Goal: Task Accomplishment & Management: Use online tool/utility

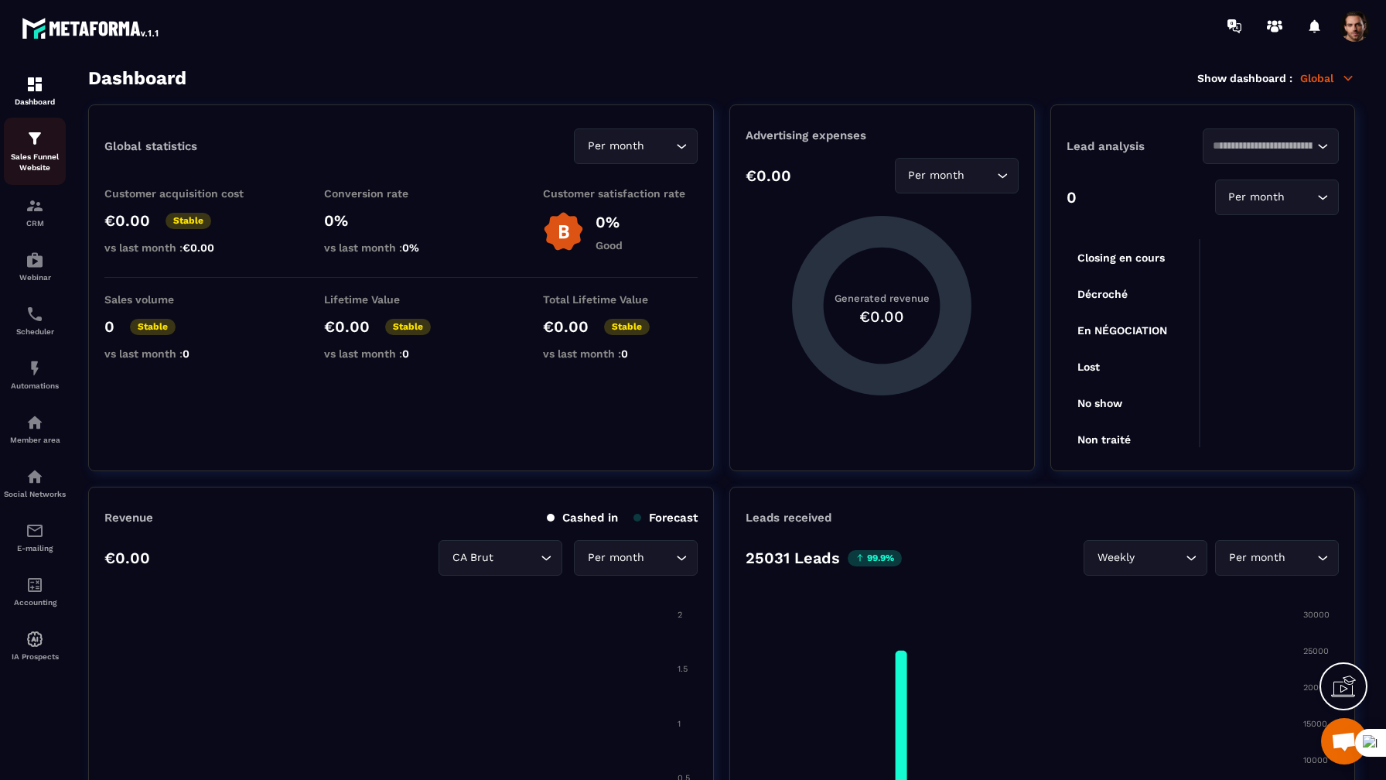
click at [32, 138] on img at bounding box center [35, 138] width 19 height 19
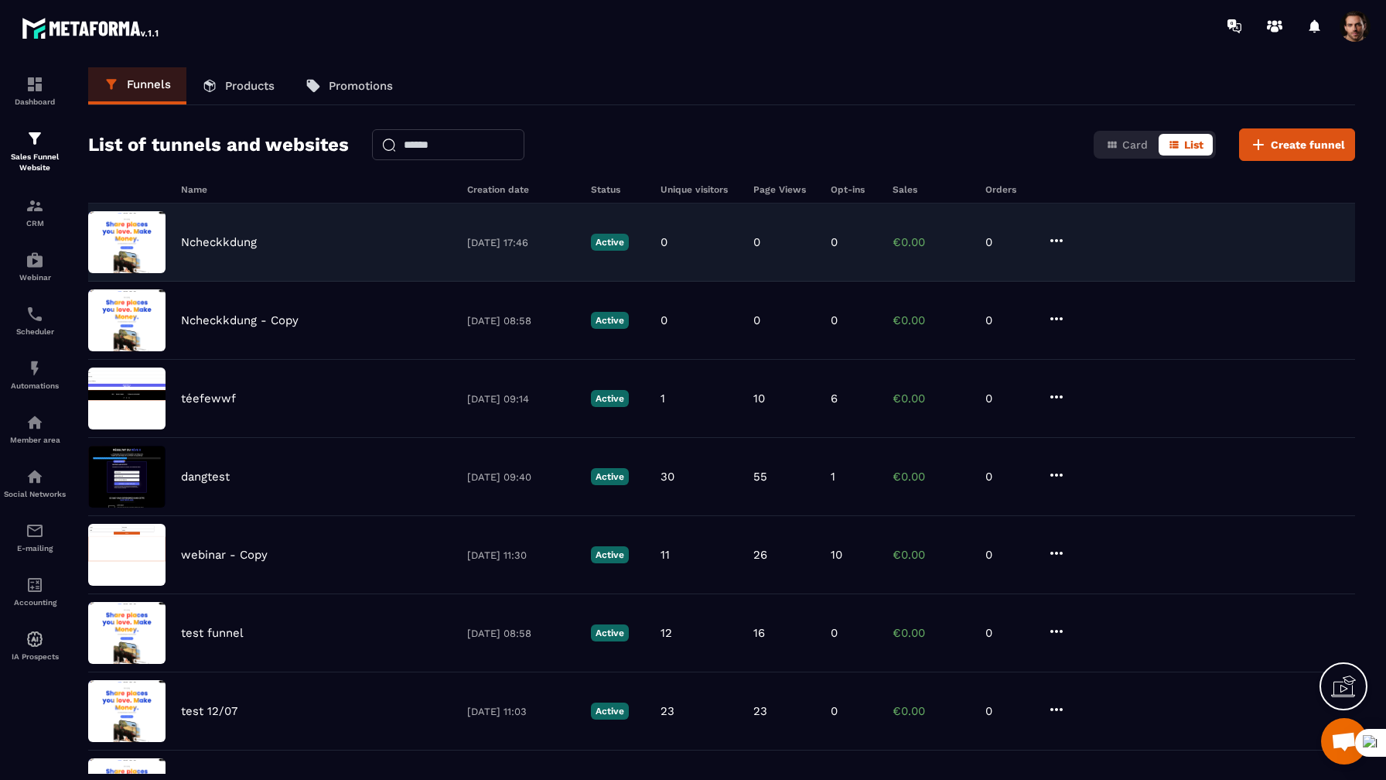
click at [249, 250] on div "Ncheckkdung [DATE] 17:46 Active 0 0 0 €0.00 0" at bounding box center [721, 242] width 1267 height 78
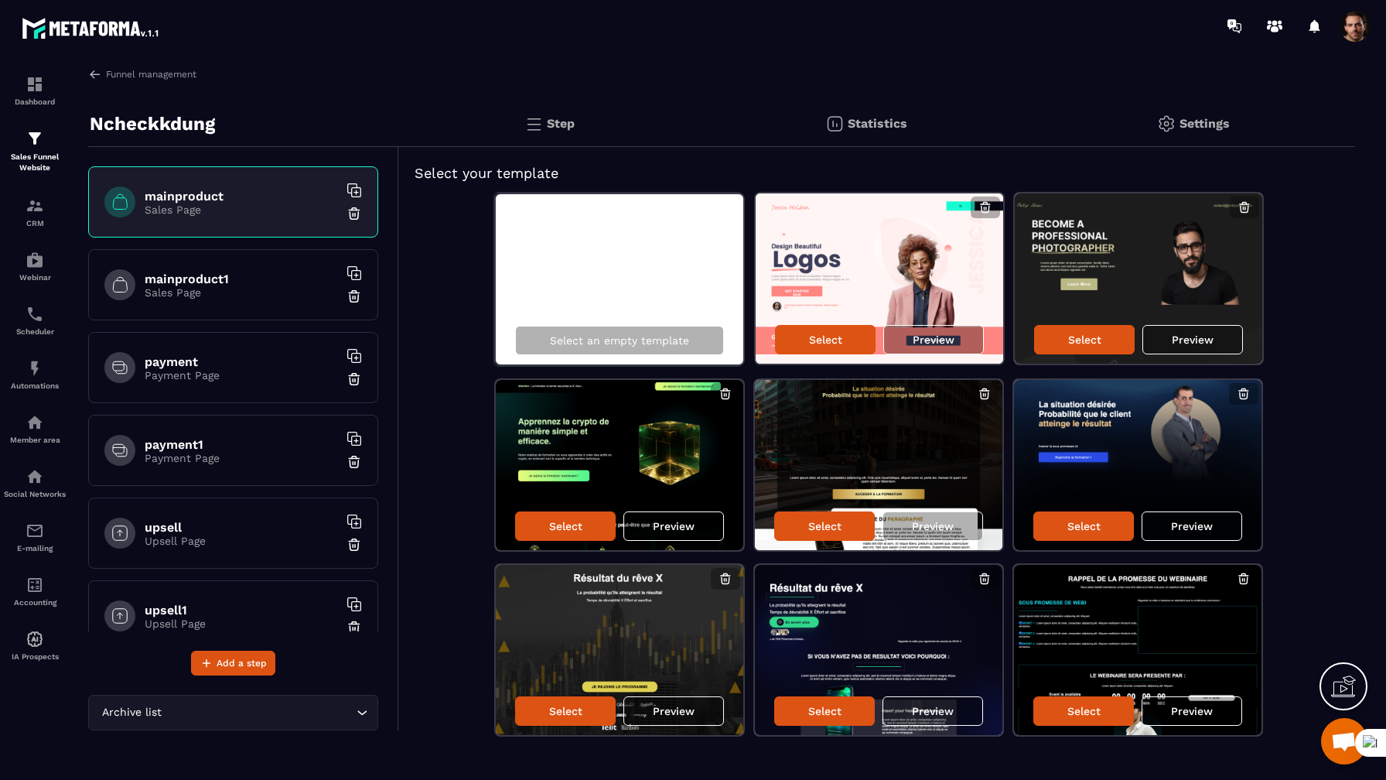
click at [186, 272] on h6 "mainproduct1" at bounding box center [241, 279] width 193 height 15
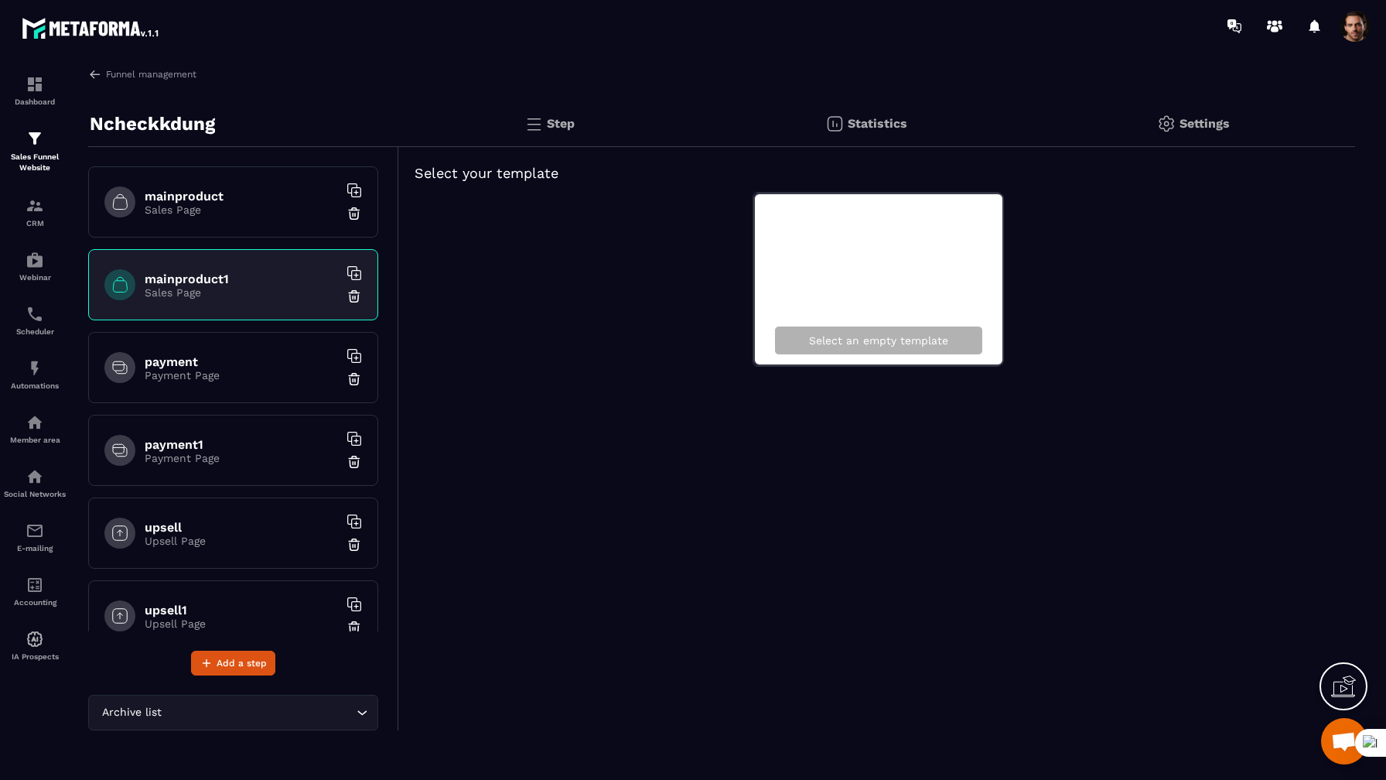
click at [188, 374] on p "Payment Page" at bounding box center [241, 375] width 193 height 12
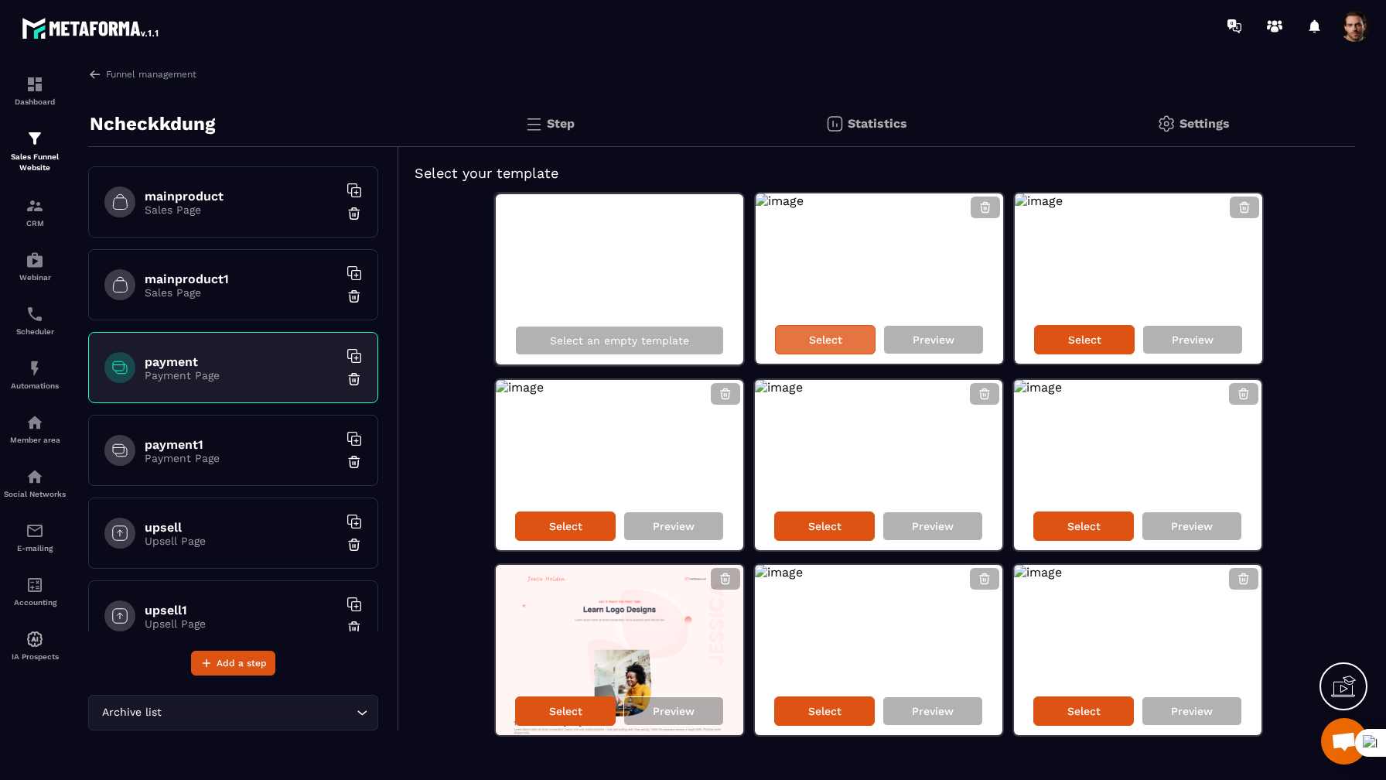
click at [798, 330] on div "Select" at bounding box center [825, 339] width 101 height 29
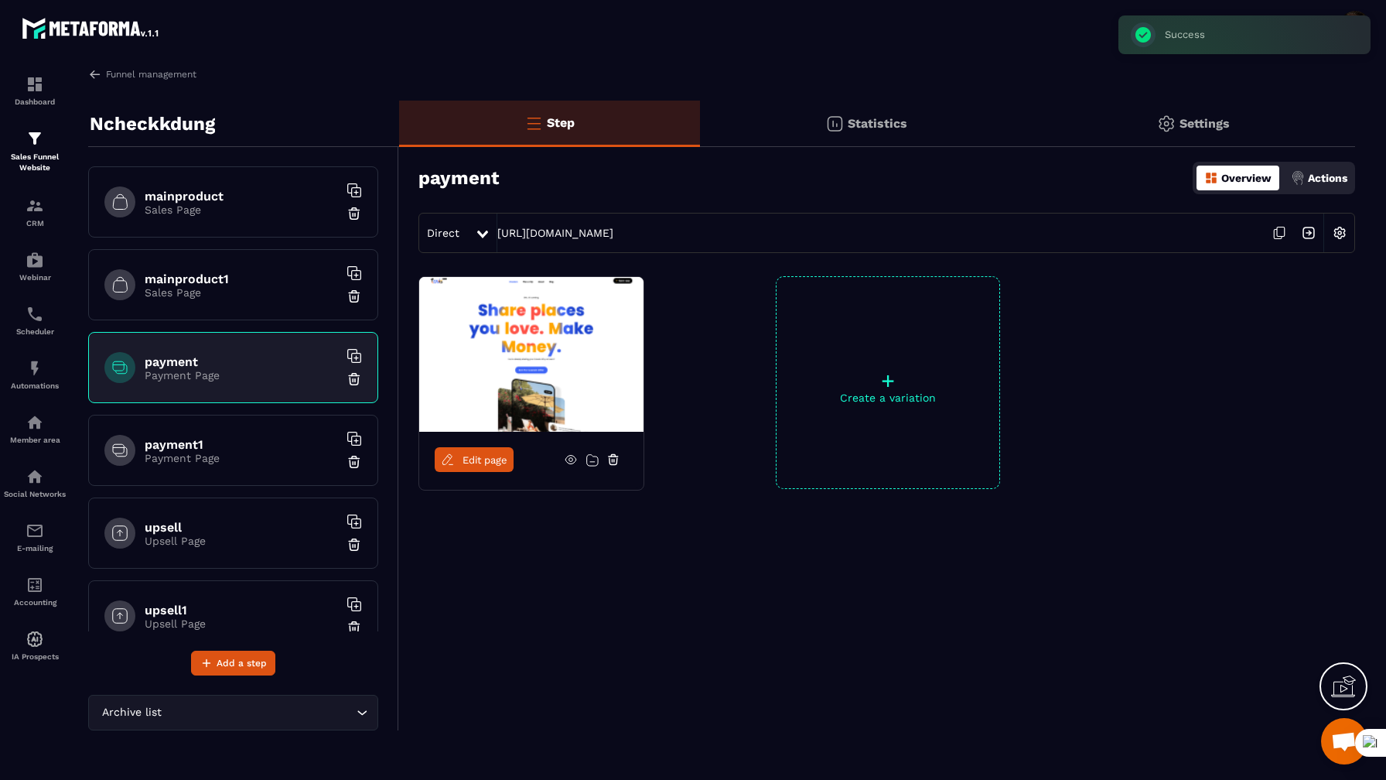
click at [478, 454] on span "Edit page" at bounding box center [485, 460] width 45 height 12
